Goal: Transaction & Acquisition: Purchase product/service

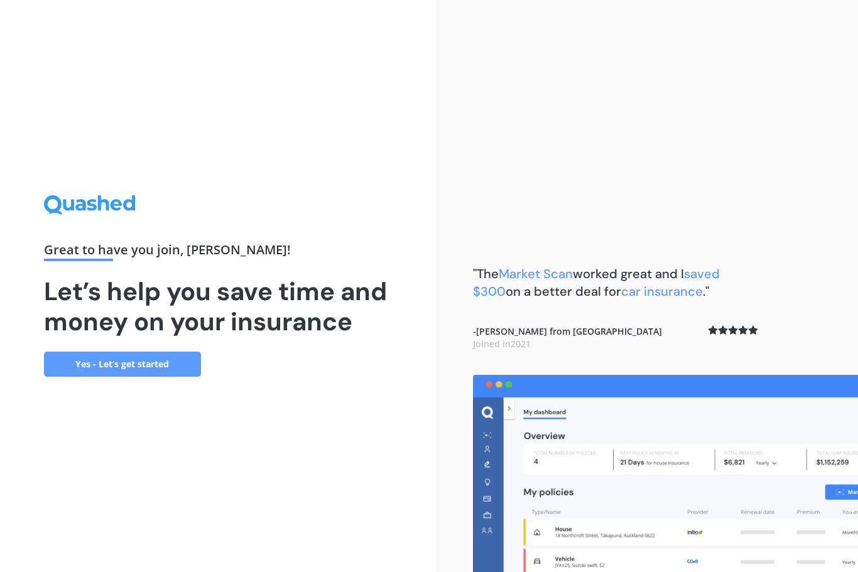
click at [153, 365] on div "Great to have you join , [PERSON_NAME] ! Let’s help you save time and money on …" at bounding box center [218, 285] width 348 height 181
click at [113, 377] on link "Yes - Let’s get started" at bounding box center [122, 364] width 157 height 25
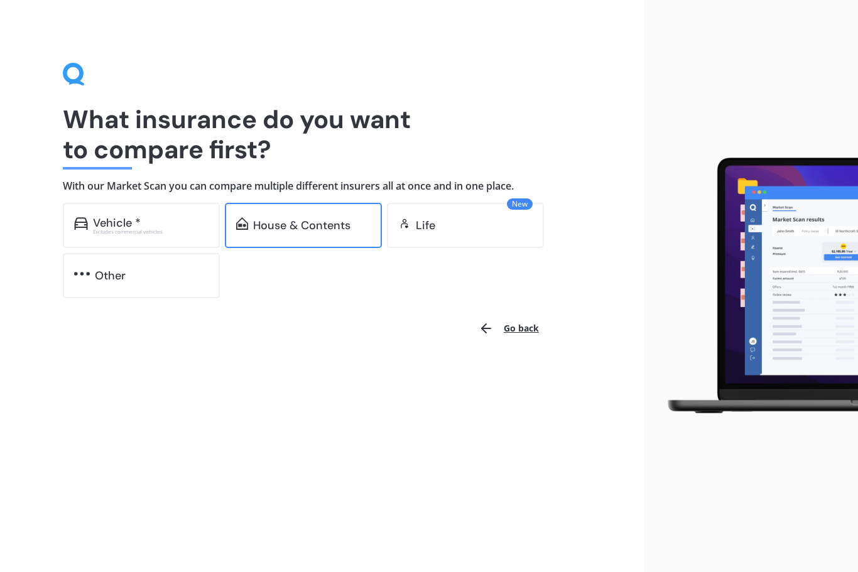
click at [279, 216] on div "House & Contents" at bounding box center [303, 225] width 157 height 45
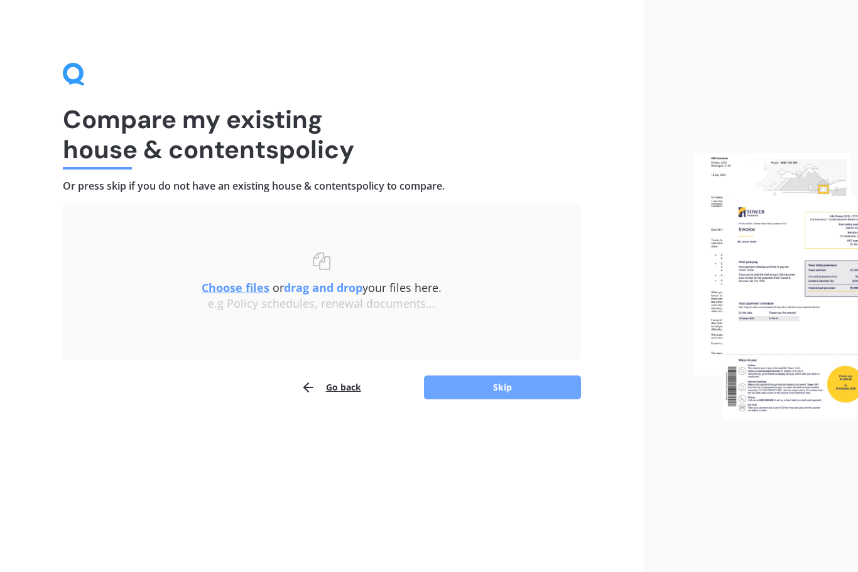
click at [504, 385] on button "Skip" at bounding box center [502, 388] width 157 height 24
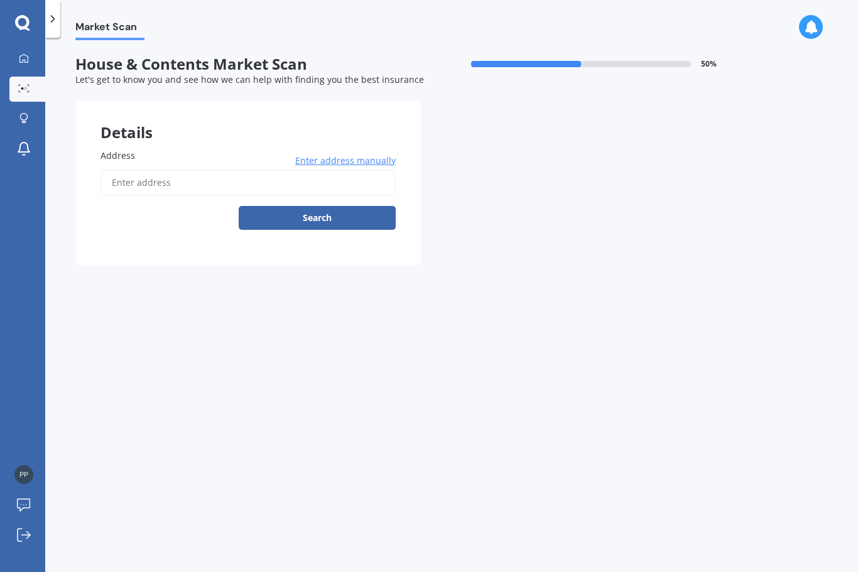
click at [160, 186] on input "Address" at bounding box center [247, 183] width 295 height 26
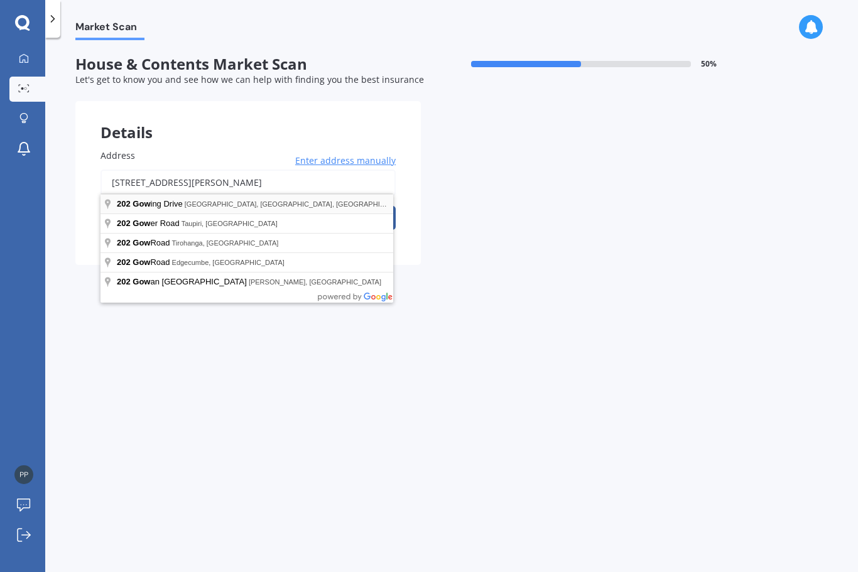
type input "[STREET_ADDRESS][PERSON_NAME]"
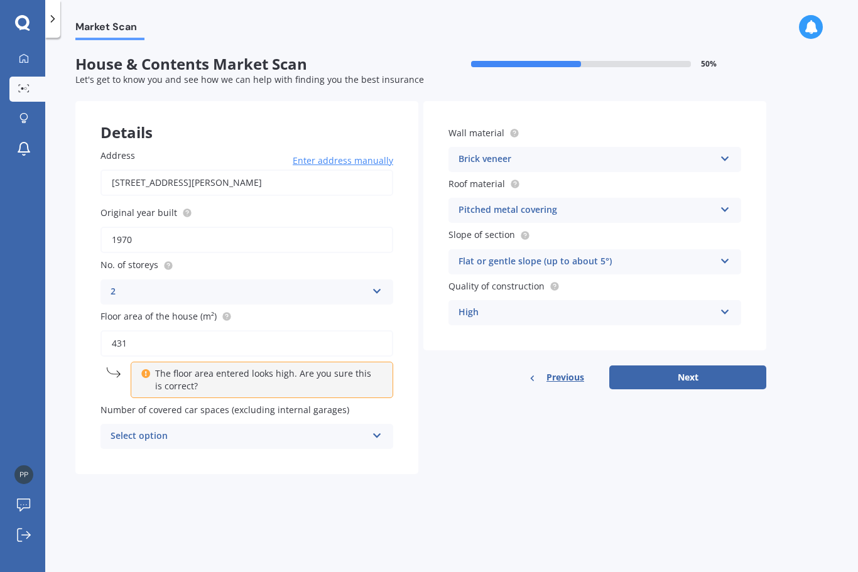
click at [379, 429] on icon at bounding box center [377, 433] width 11 height 9
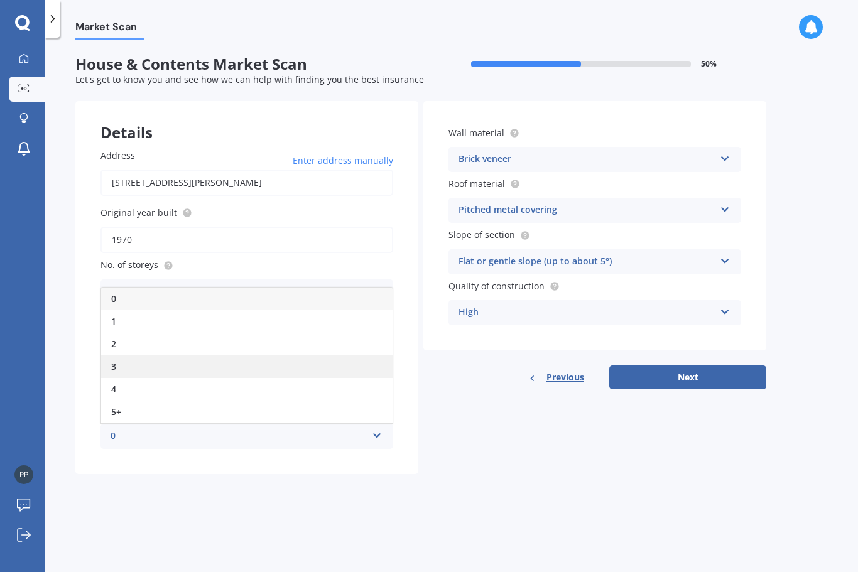
click at [122, 356] on div "3" at bounding box center [246, 367] width 291 height 23
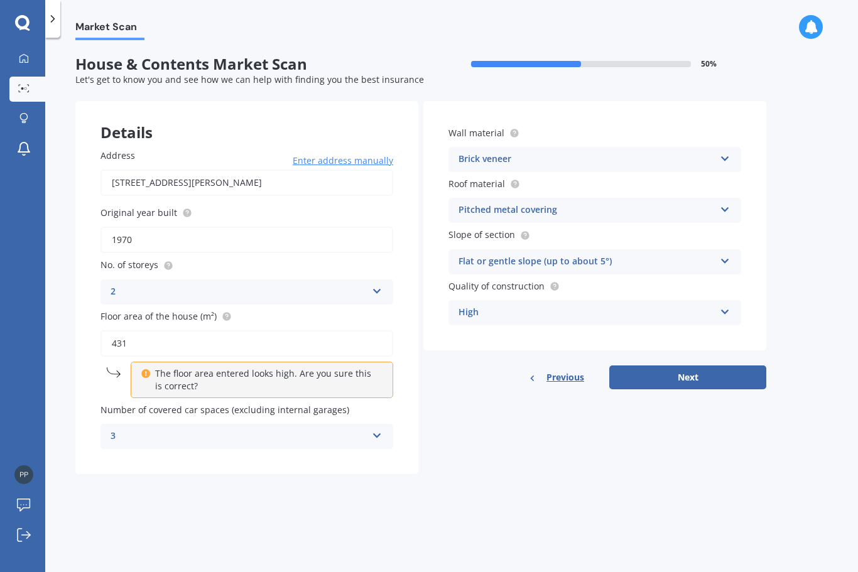
click at [709, 356] on div "Wall material Brick veneer Artificial weatherboard/plank cladding Blockwork Bri…" at bounding box center [594, 245] width 343 height 288
click at [695, 372] on button "Next" at bounding box center [687, 378] width 157 height 24
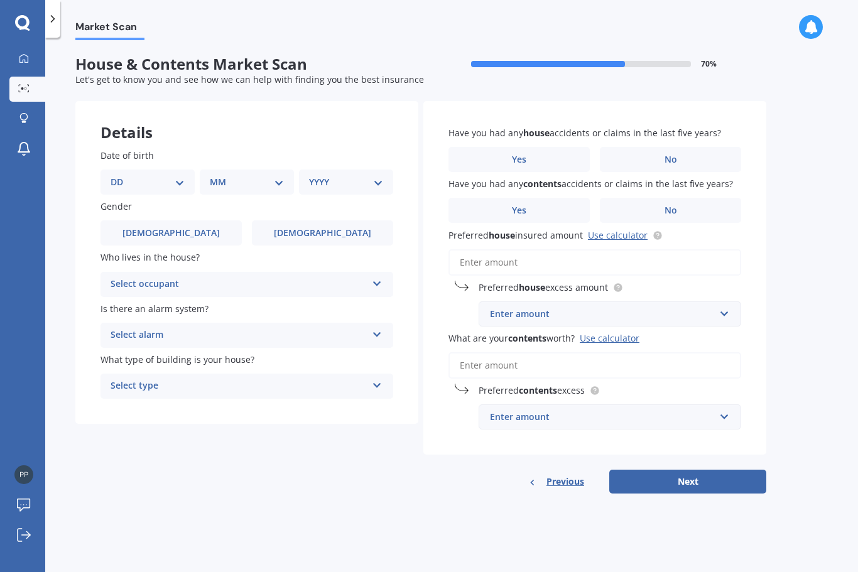
click at [175, 178] on select "DD 01 02 03 04 05 06 07 08 09 10 11 12 13 14 15 16 17 18 19 20 21 22 23 24 25 2…" at bounding box center [148, 182] width 74 height 14
select select "06"
click at [283, 182] on select "MM 01 02 03 04 05 06 07 08 09 10 11 12" at bounding box center [249, 182] width 69 height 14
select select "03"
click at [376, 177] on select "YYYY 2009 2008 2007 2006 2005 2004 2003 2002 2001 2000 1999 1998 1997 1996 1995…" at bounding box center [343, 182] width 69 height 14
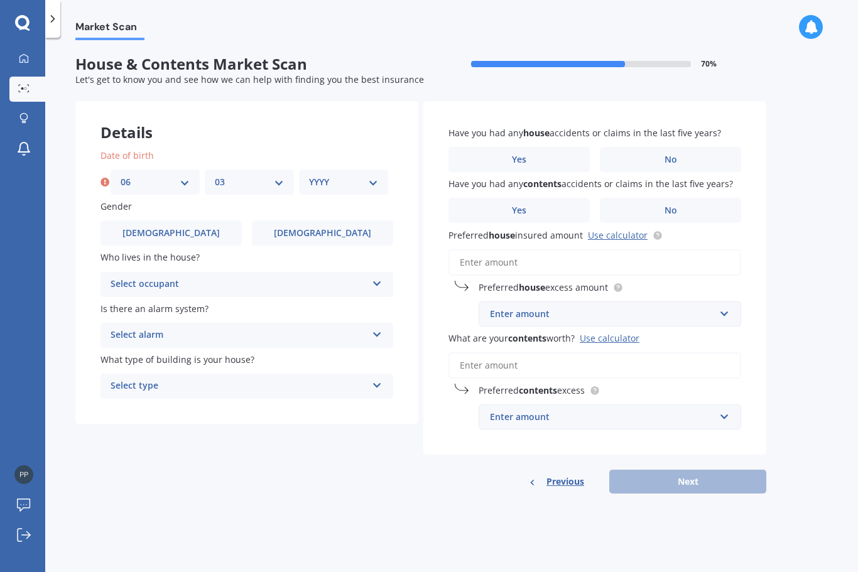
select select "1976"
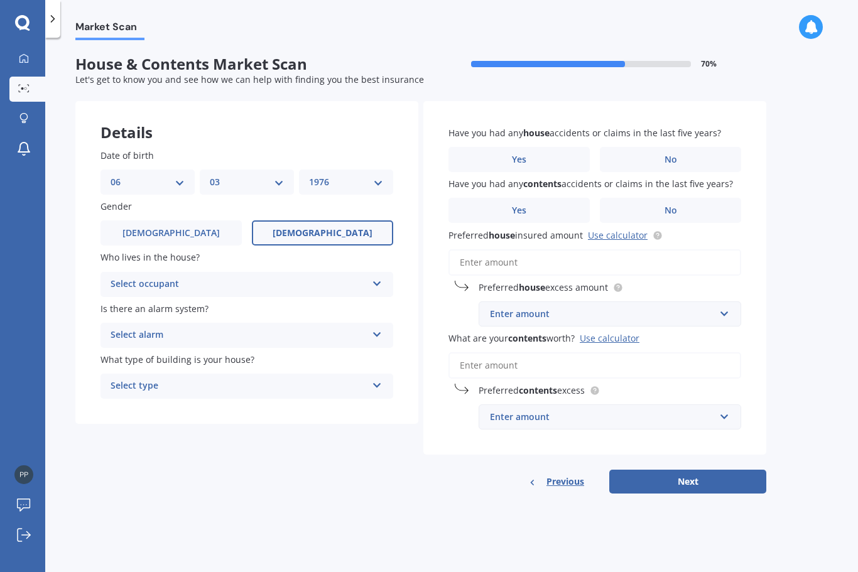
click at [333, 231] on span "Female" at bounding box center [323, 233] width 100 height 11
click at [0, 0] on input "Female" at bounding box center [0, 0] width 0 height 0
click at [372, 280] on icon at bounding box center [377, 281] width 11 height 9
click at [142, 300] on div "Owner" at bounding box center [246, 309] width 291 height 23
click at [379, 332] on icon at bounding box center [377, 332] width 11 height 9
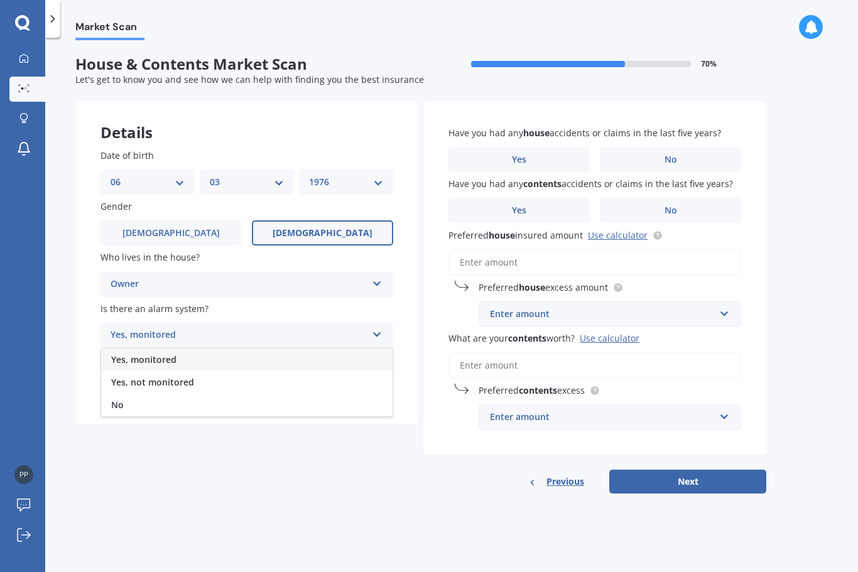
click at [155, 349] on div "Yes, monitored" at bounding box center [246, 360] width 291 height 23
click at [378, 332] on icon at bounding box center [377, 332] width 11 height 9
click at [155, 377] on span "Yes, not monitored" at bounding box center [152, 382] width 83 height 12
click at [381, 379] on icon at bounding box center [377, 383] width 11 height 9
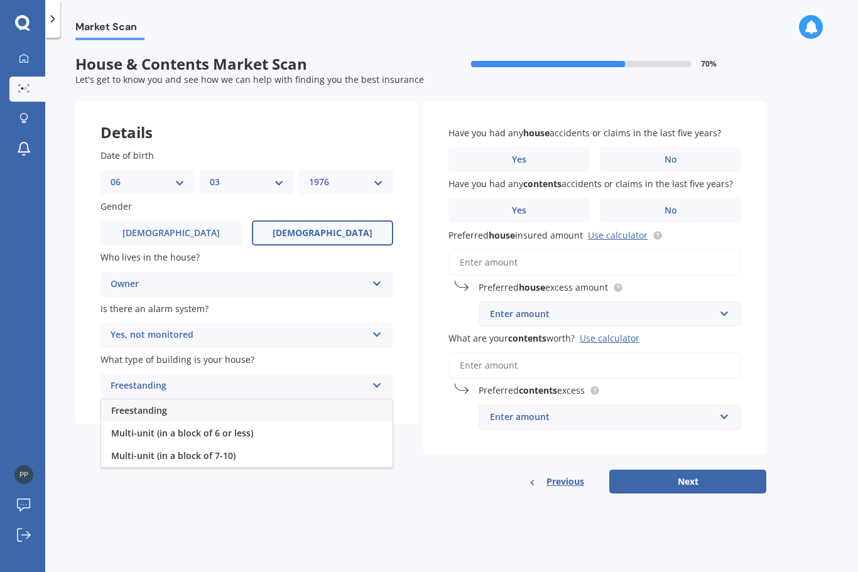
click at [155, 405] on span "Freestanding" at bounding box center [139, 411] width 56 height 12
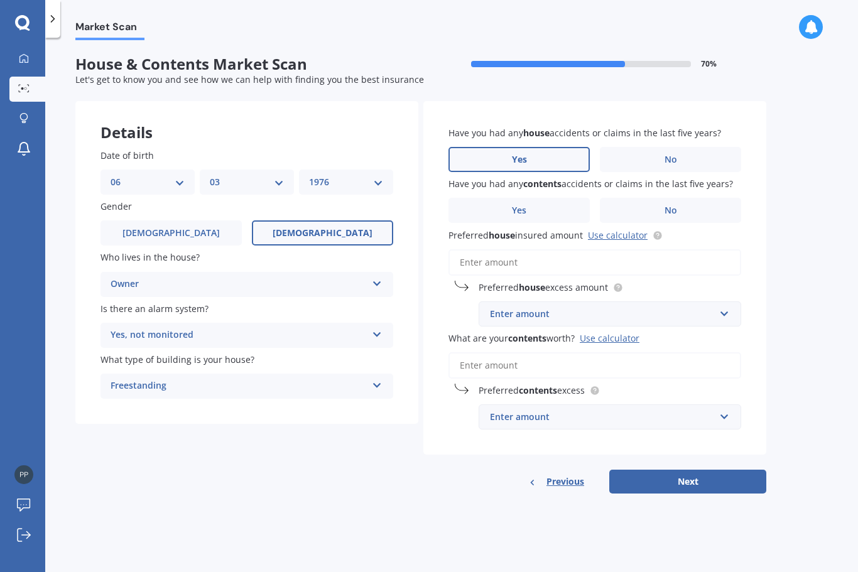
click at [520, 160] on span "Yes" at bounding box center [519, 160] width 15 height 11
click at [0, 0] on input "Yes" at bounding box center [0, 0] width 0 height 0
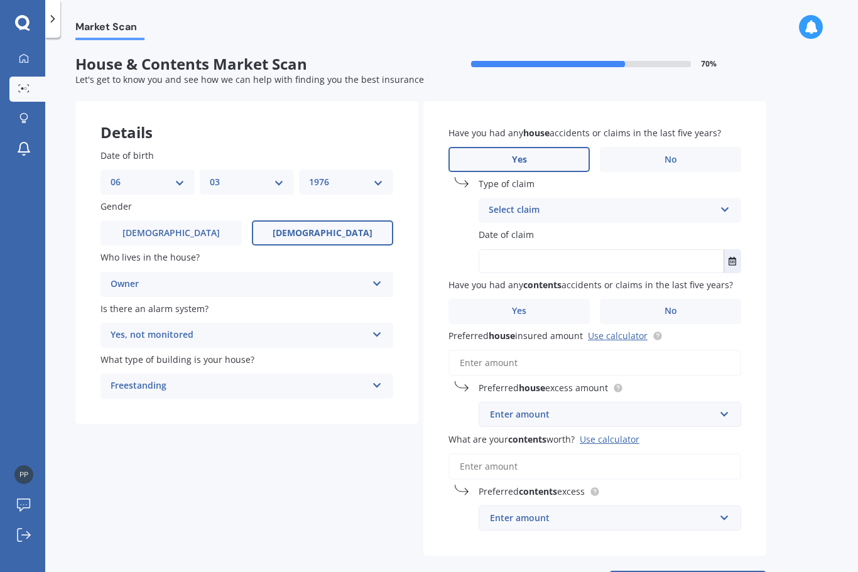
click at [722, 210] on icon at bounding box center [725, 207] width 11 height 9
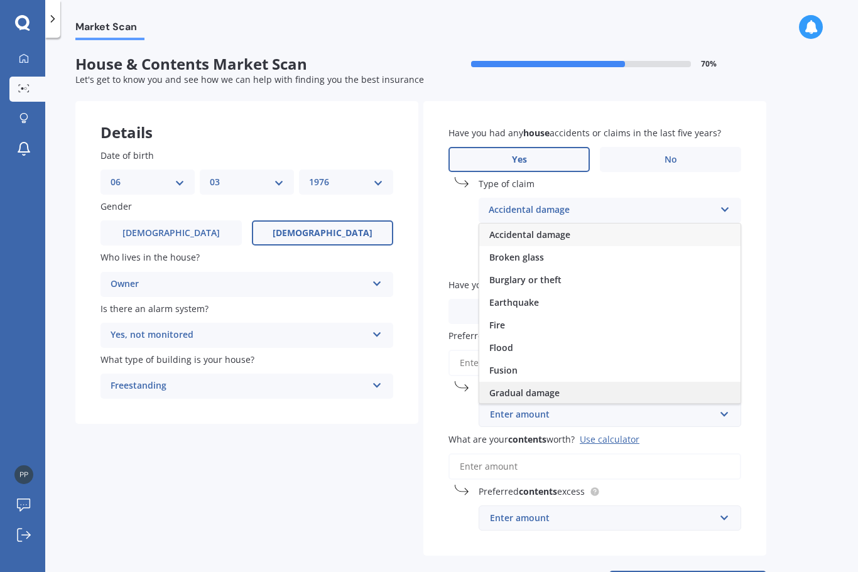
click at [538, 391] on span "Gradual damage" at bounding box center [524, 393] width 70 height 12
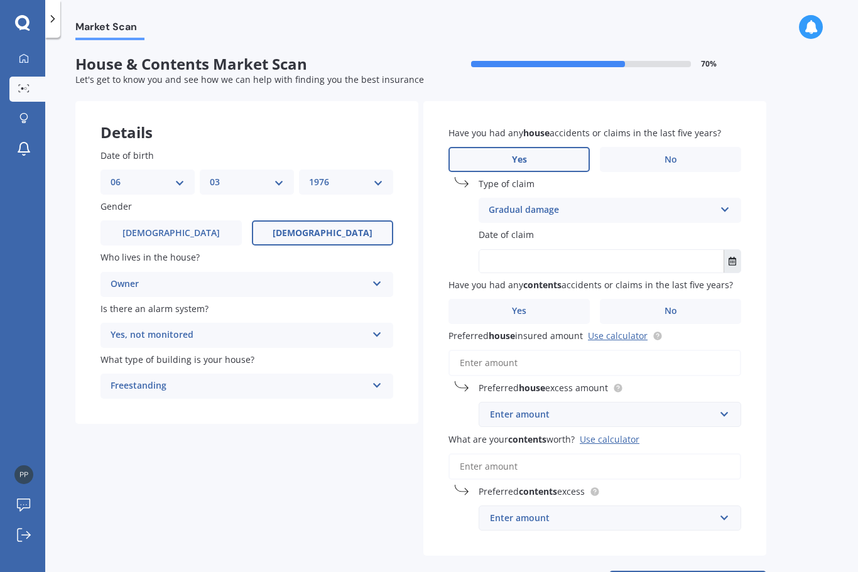
click at [731, 257] on icon "Select date" at bounding box center [733, 261] width 8 height 9
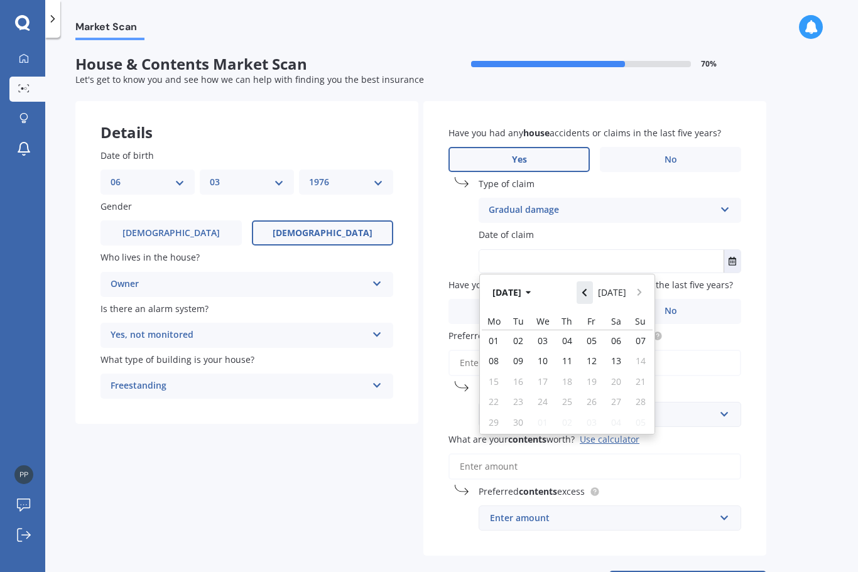
click at [587, 288] on icon "Navigate back" at bounding box center [585, 292] width 6 height 9
click at [582, 291] on button "Navigate back" at bounding box center [585, 292] width 16 height 23
click at [581, 291] on button "Navigate back" at bounding box center [585, 292] width 16 height 23
click at [586, 292] on icon "Navigate back" at bounding box center [585, 292] width 6 height 9
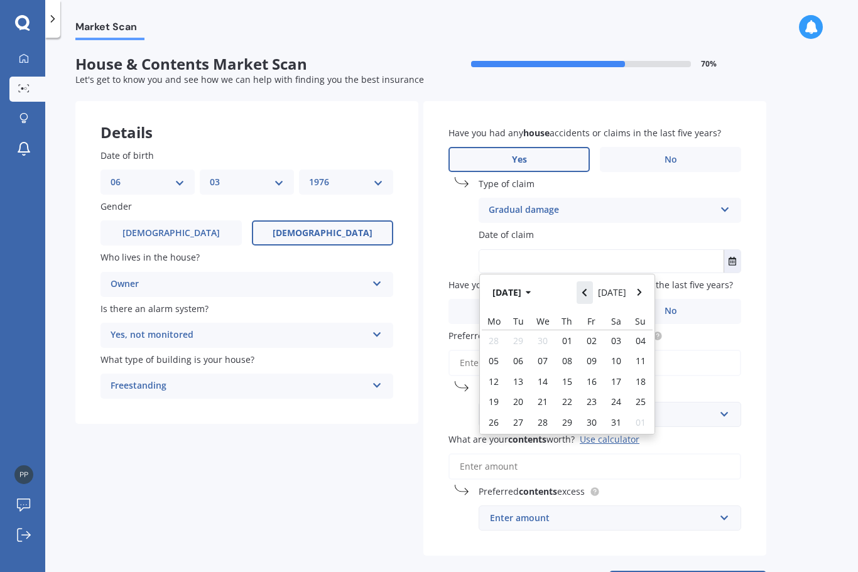
click at [586, 292] on icon "Navigate back" at bounding box center [585, 292] width 6 height 9
click at [586, 290] on icon "Navigate back" at bounding box center [585, 292] width 6 height 9
click at [585, 289] on icon "Navigate back" at bounding box center [585, 292] width 6 height 9
click at [587, 288] on icon "Navigate back" at bounding box center [585, 292] width 6 height 9
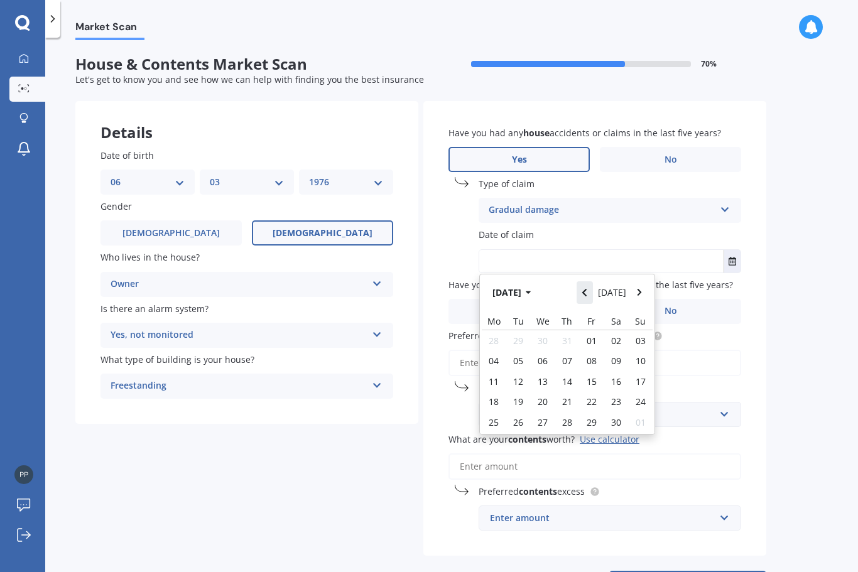
click at [586, 290] on icon "Navigate back" at bounding box center [585, 292] width 6 height 9
click at [587, 288] on icon "Navigate back" at bounding box center [585, 292] width 6 height 9
click at [584, 289] on button "Navigate back" at bounding box center [585, 292] width 16 height 23
click at [585, 288] on icon "Navigate back" at bounding box center [585, 292] width 6 height 9
click at [583, 285] on button "Navigate back" at bounding box center [585, 292] width 16 height 23
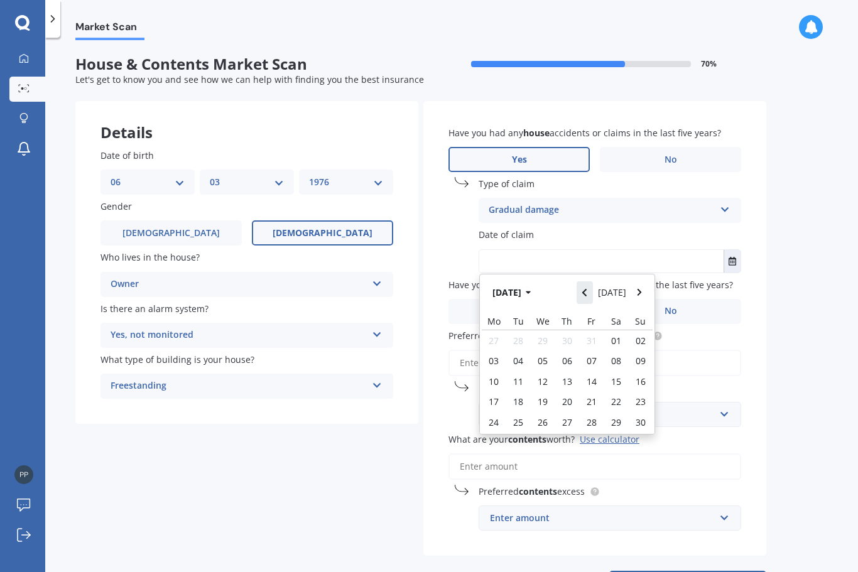
click at [584, 283] on button "Navigate back" at bounding box center [585, 292] width 16 height 23
click at [586, 283] on button "Navigate back" at bounding box center [585, 292] width 16 height 23
click at [494, 335] on span "01" at bounding box center [494, 341] width 10 height 12
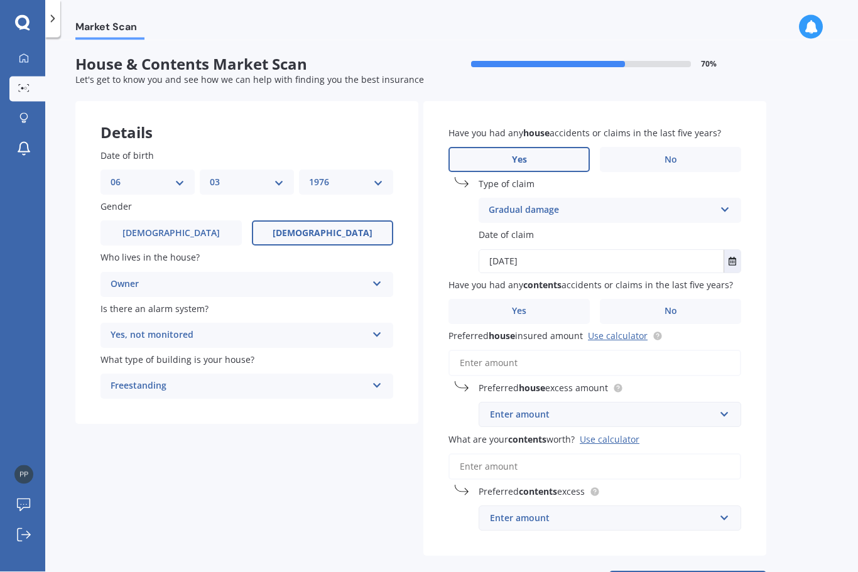
type input "01/04/2024"
click at [664, 299] on label "No" at bounding box center [670, 311] width 141 height 25
click at [0, 0] on input "No" at bounding box center [0, 0] width 0 height 0
click at [482, 350] on input "Preferred house insured amount Use calculator" at bounding box center [594, 363] width 293 height 26
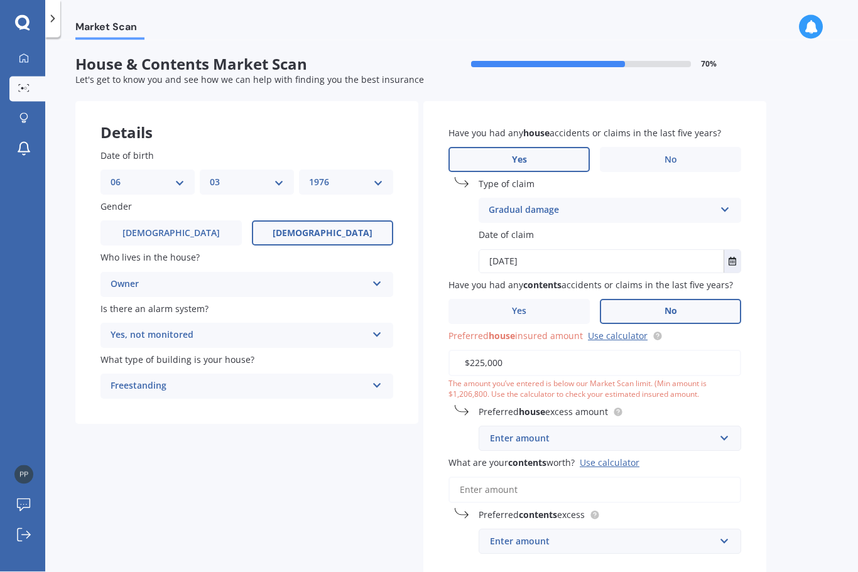
type input "$2,250,000"
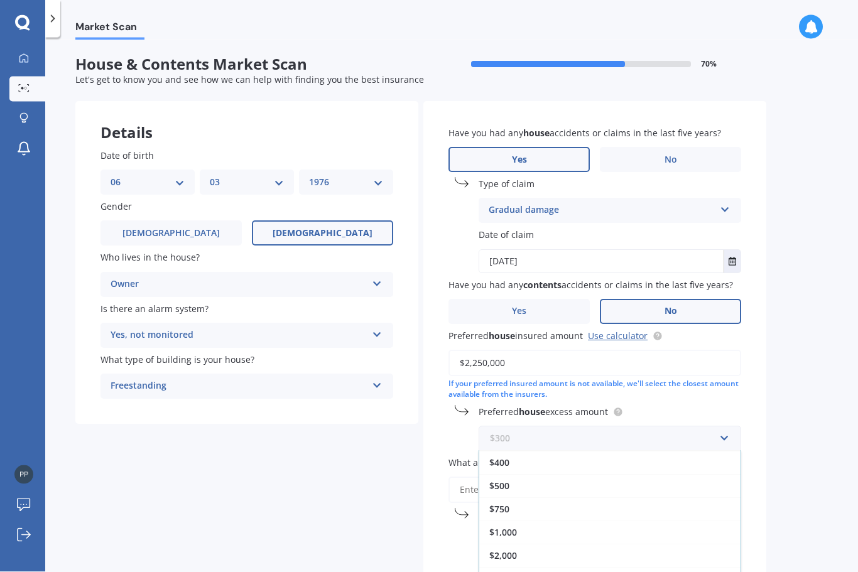
scroll to position [23, 0]
click at [495, 503] on span "$750" at bounding box center [499, 509] width 20 height 12
click at [720, 426] on input "text" at bounding box center [605, 438] width 251 height 24
click at [514, 526] on span "$1,000" at bounding box center [503, 532] width 28 height 12
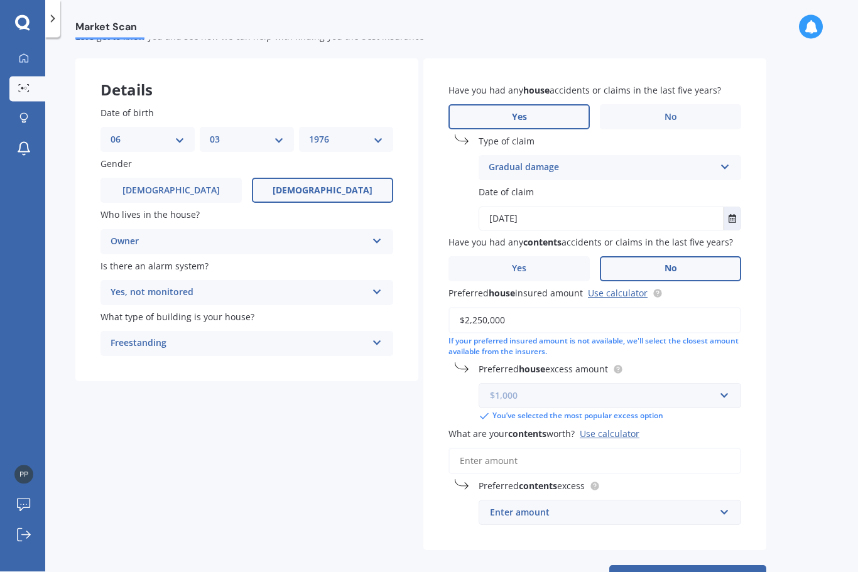
scroll to position [41, 0]
click at [699, 567] on button "Next" at bounding box center [687, 579] width 157 height 24
type input "$0"
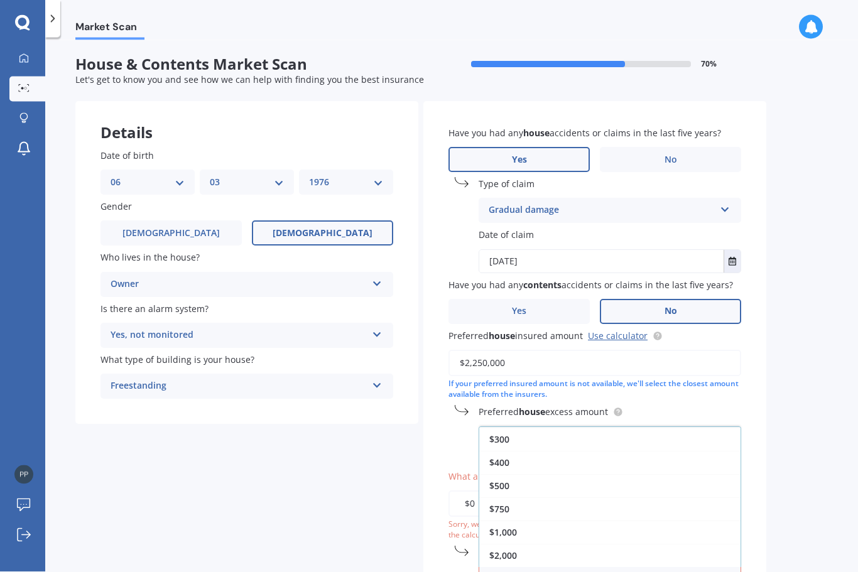
scroll to position [23, 0]
click at [518, 521] on div "$1,000" at bounding box center [609, 532] width 261 height 23
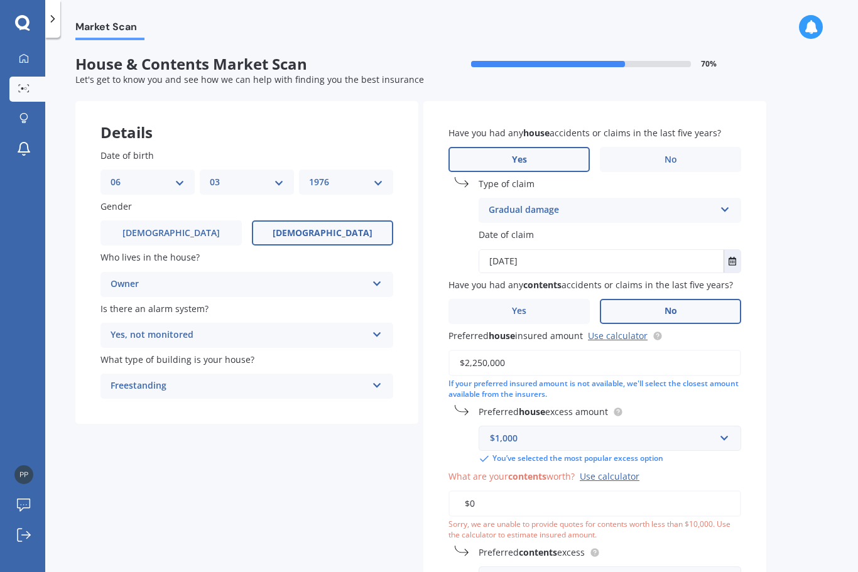
click at [547, 491] on input "$0" at bounding box center [594, 504] width 293 height 26
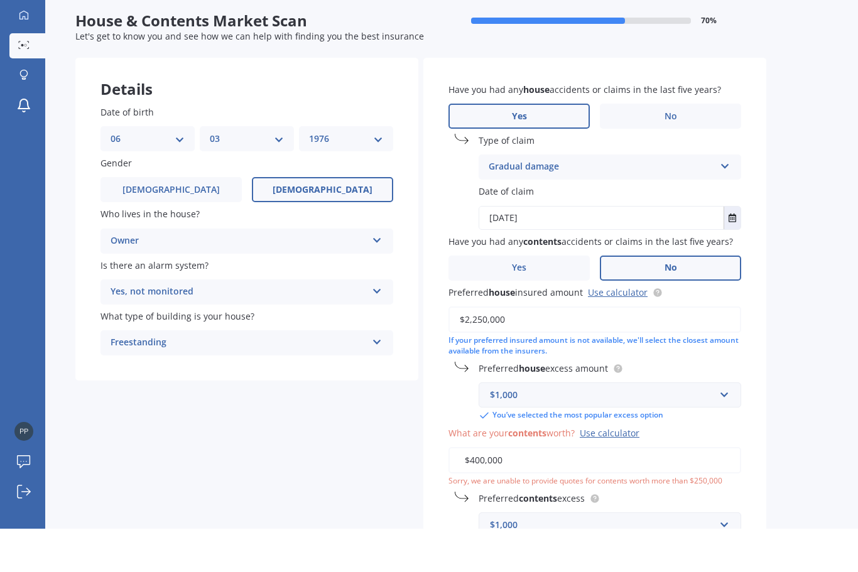
scroll to position [41, 0]
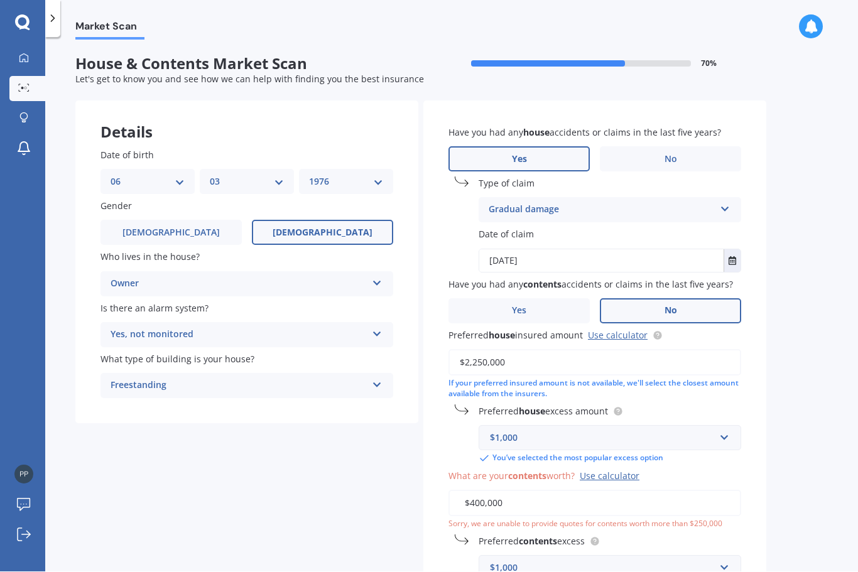
click at [544, 491] on input "$400,000" at bounding box center [594, 504] width 293 height 26
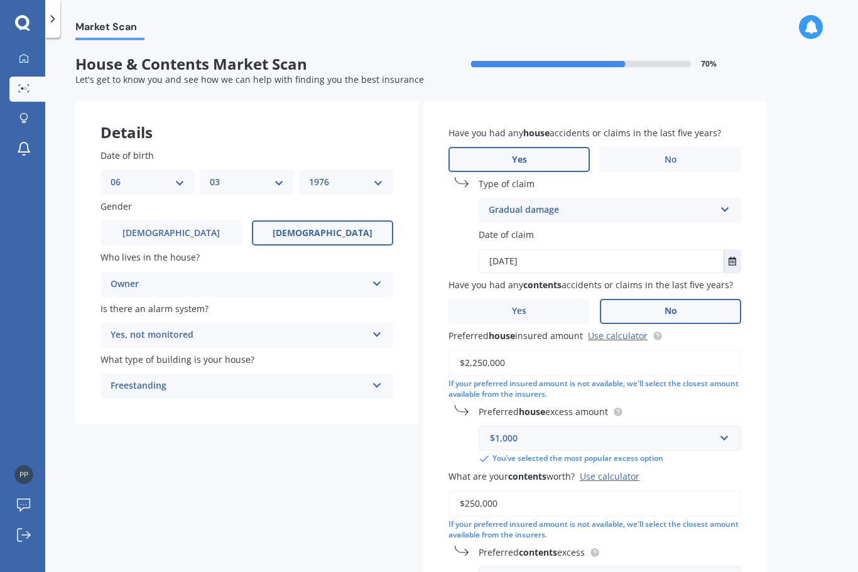
type input "$250,000"
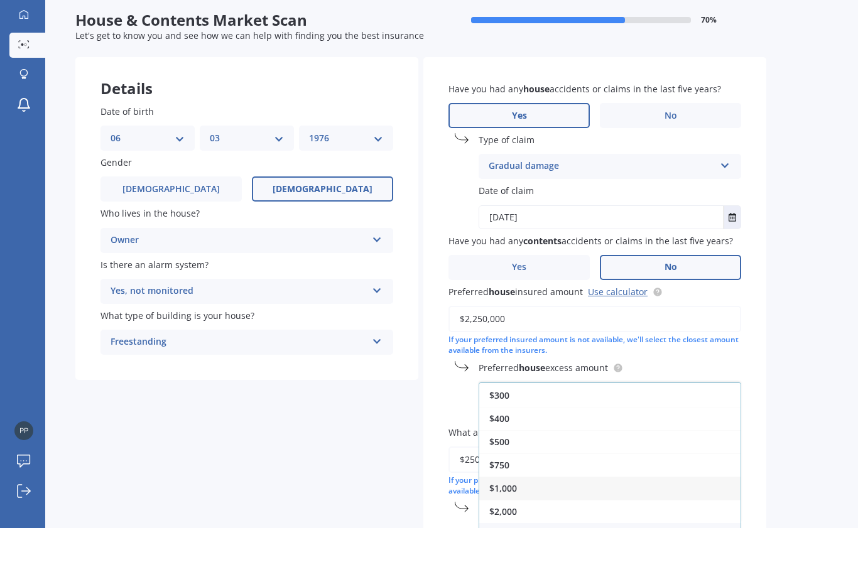
scroll to position [42, 0]
click at [513, 526] on span "$1,000" at bounding box center [503, 532] width 28 height 12
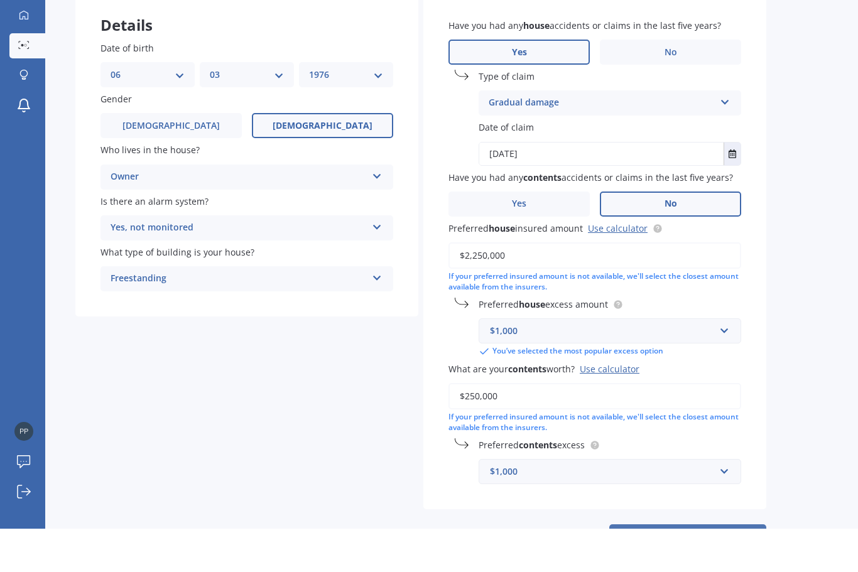
click at [693, 568] on button "Next" at bounding box center [687, 580] width 157 height 24
select select "06"
select select "03"
select select "1976"
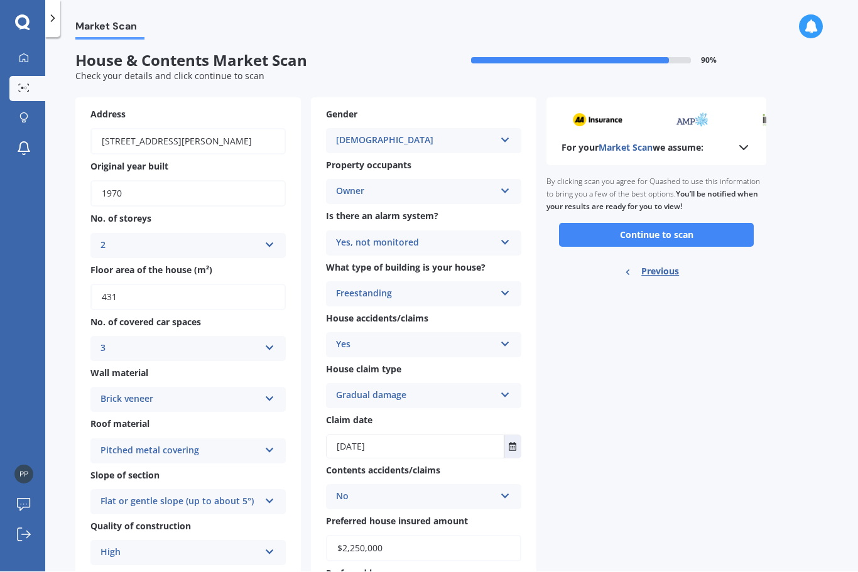
scroll to position [0, 0]
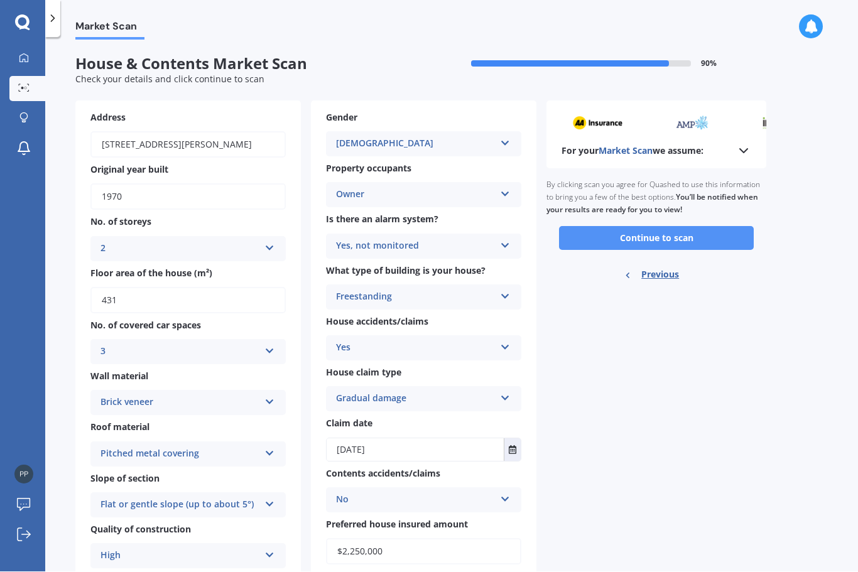
click at [653, 227] on button "Continue to scan" at bounding box center [656, 239] width 195 height 24
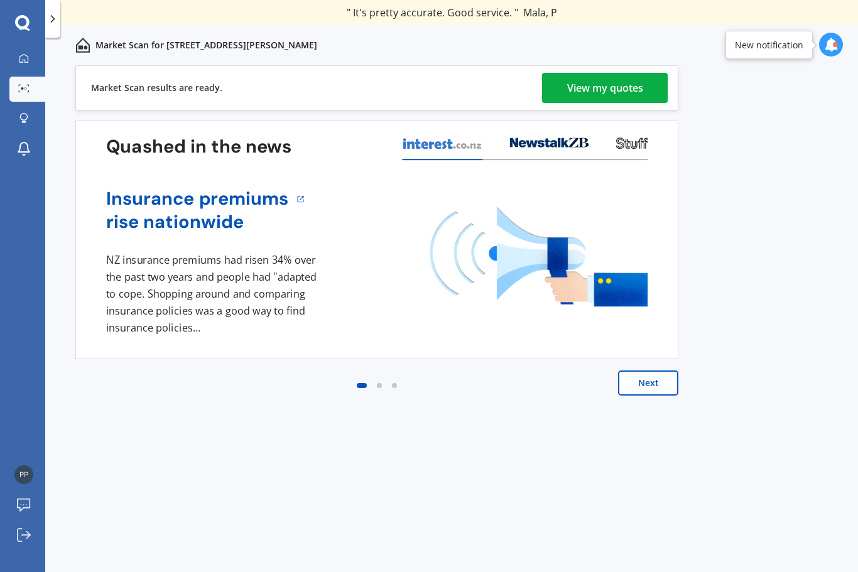
click at [590, 85] on div "View my quotes" at bounding box center [605, 88] width 76 height 30
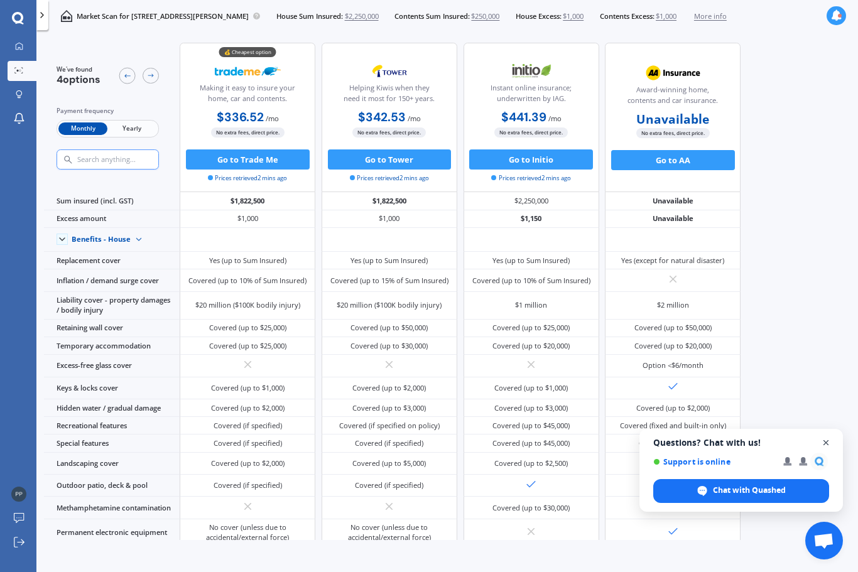
click at [828, 447] on span "Close chat" at bounding box center [826, 443] width 16 height 16
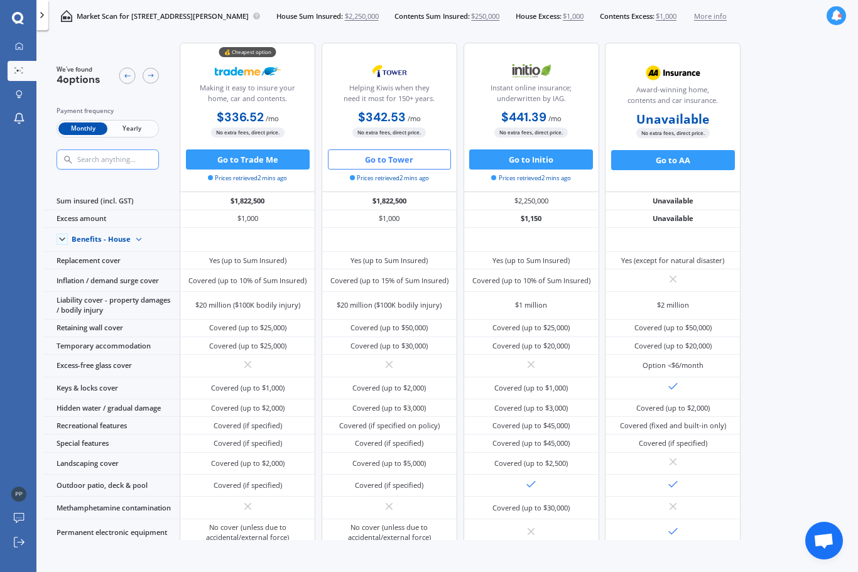
click at [384, 160] on button "Go to Tower" at bounding box center [390, 159] width 124 height 20
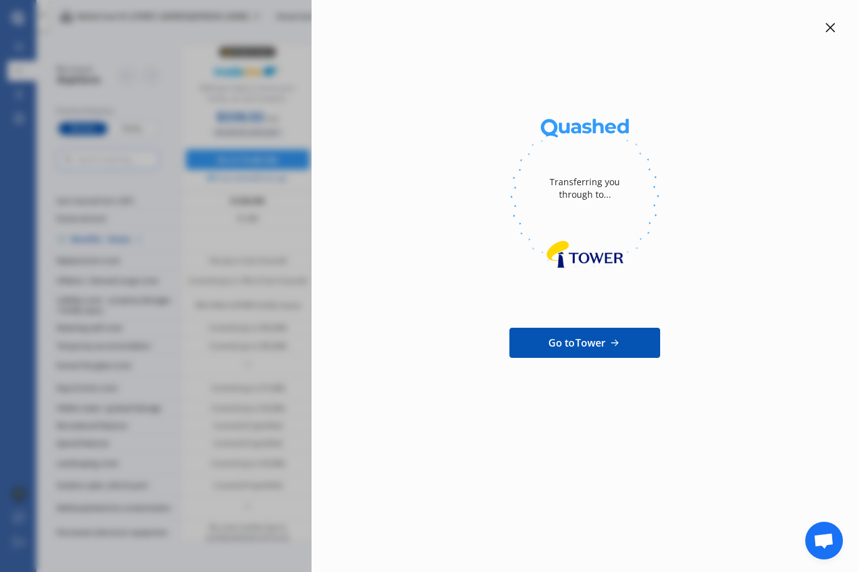
click at [560, 342] on span "Go to Tower" at bounding box center [577, 342] width 58 height 15
click at [825, 28] on icon at bounding box center [830, 28] width 10 height 10
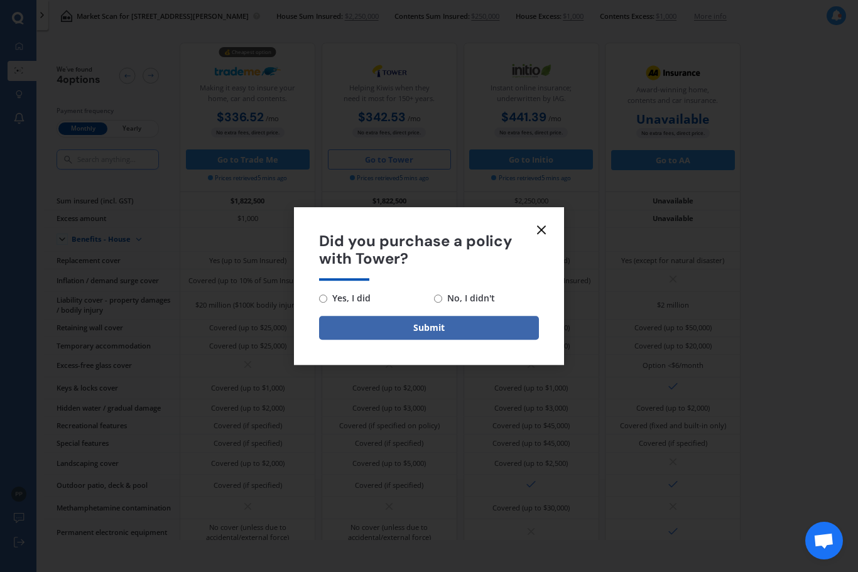
click at [544, 224] on icon at bounding box center [541, 229] width 15 height 15
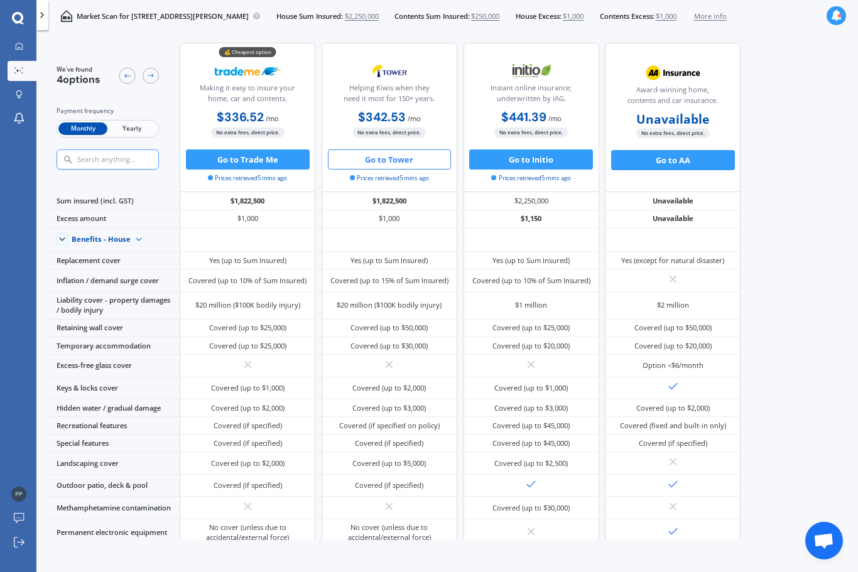
click at [834, 421] on div "We've found 4 options Payment frequency Monthly Yearly 💰 Cheapest option Making…" at bounding box center [451, 288] width 814 height 506
